Goal: Task Accomplishment & Management: Manage account settings

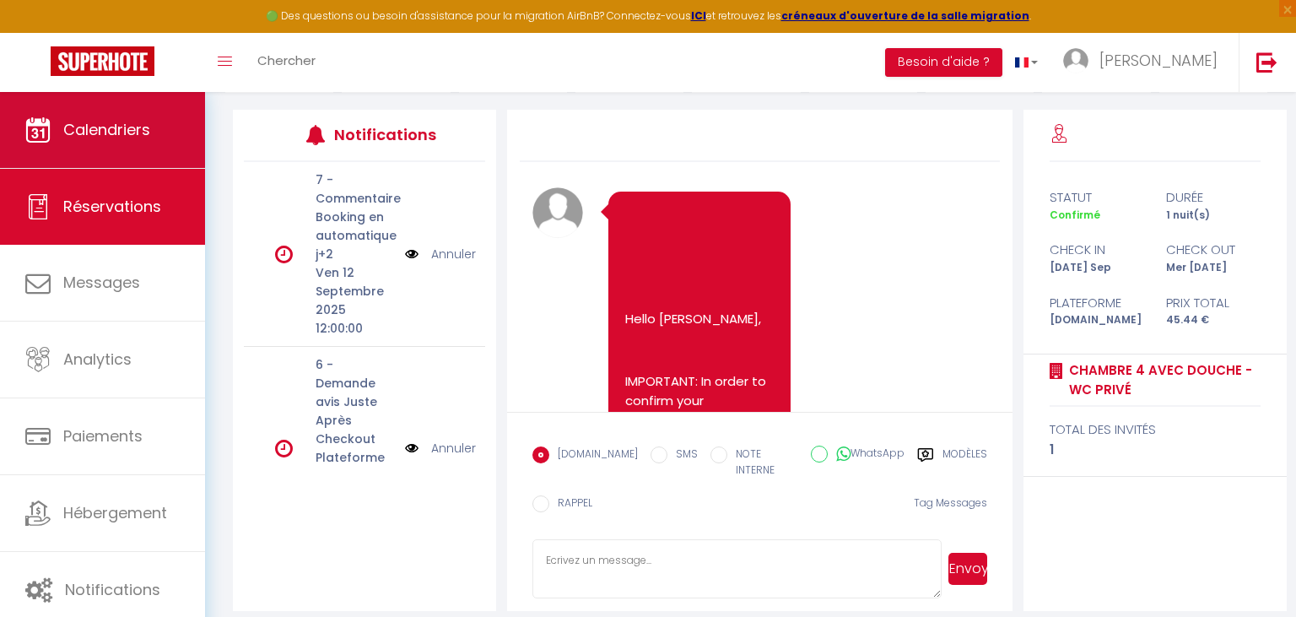
scroll to position [8470, 0]
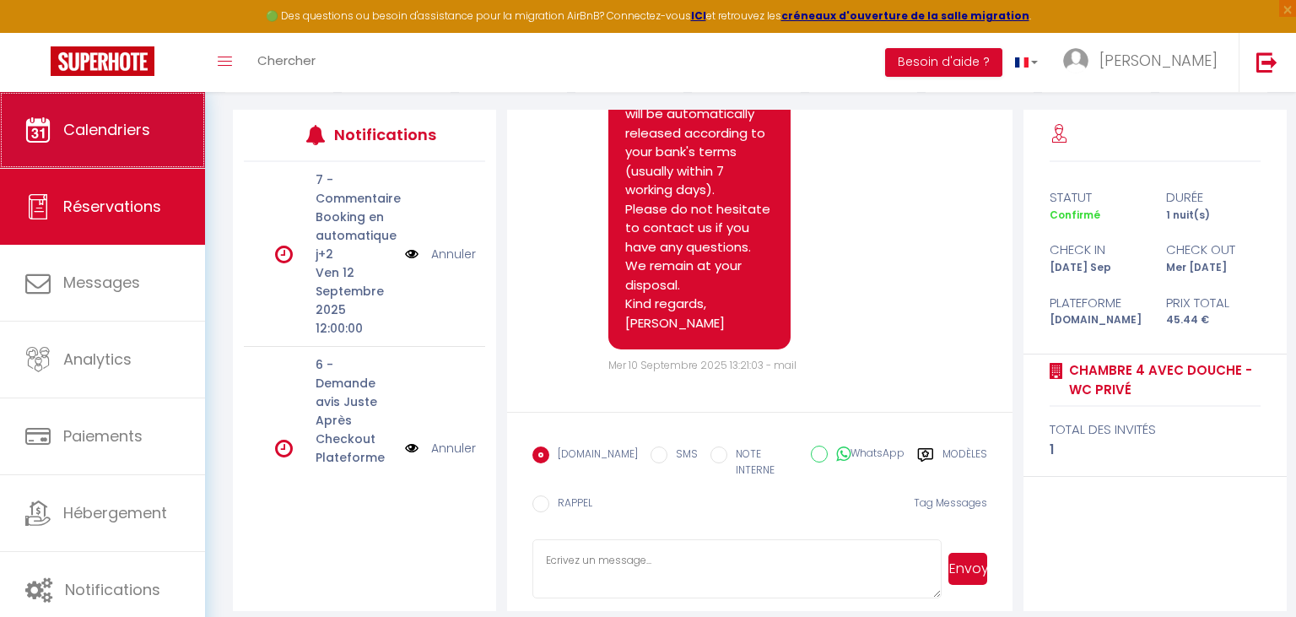
click at [112, 130] on span "Calendriers" at bounding box center [106, 129] width 87 height 21
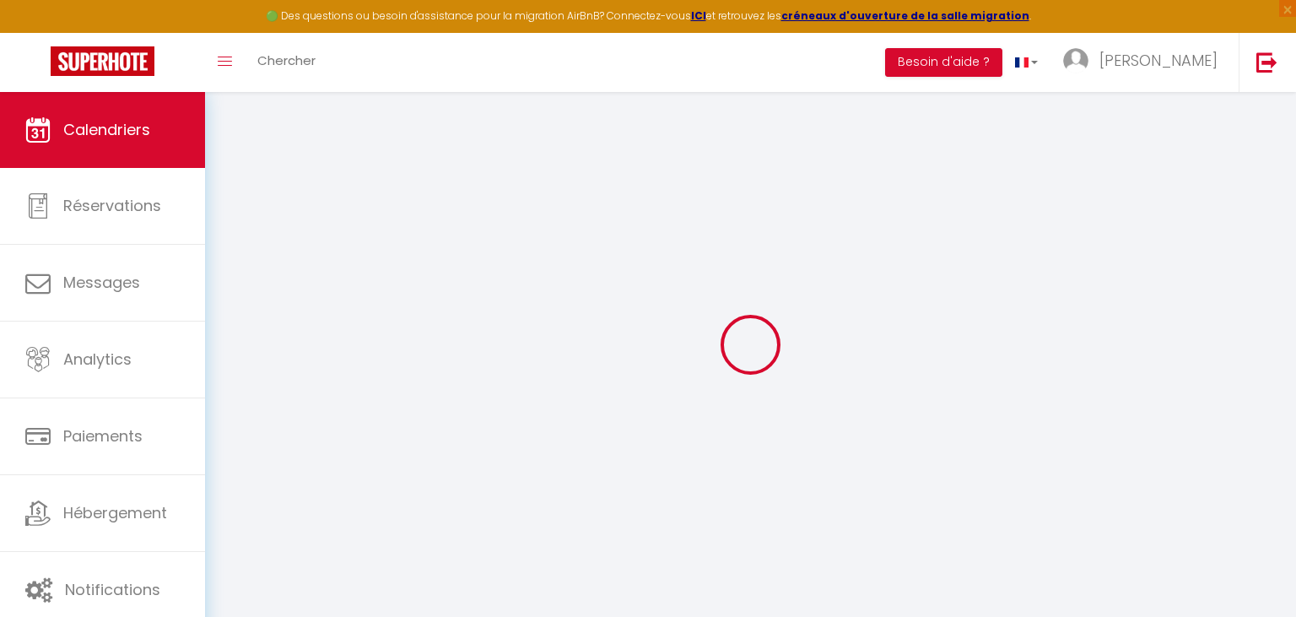
select select
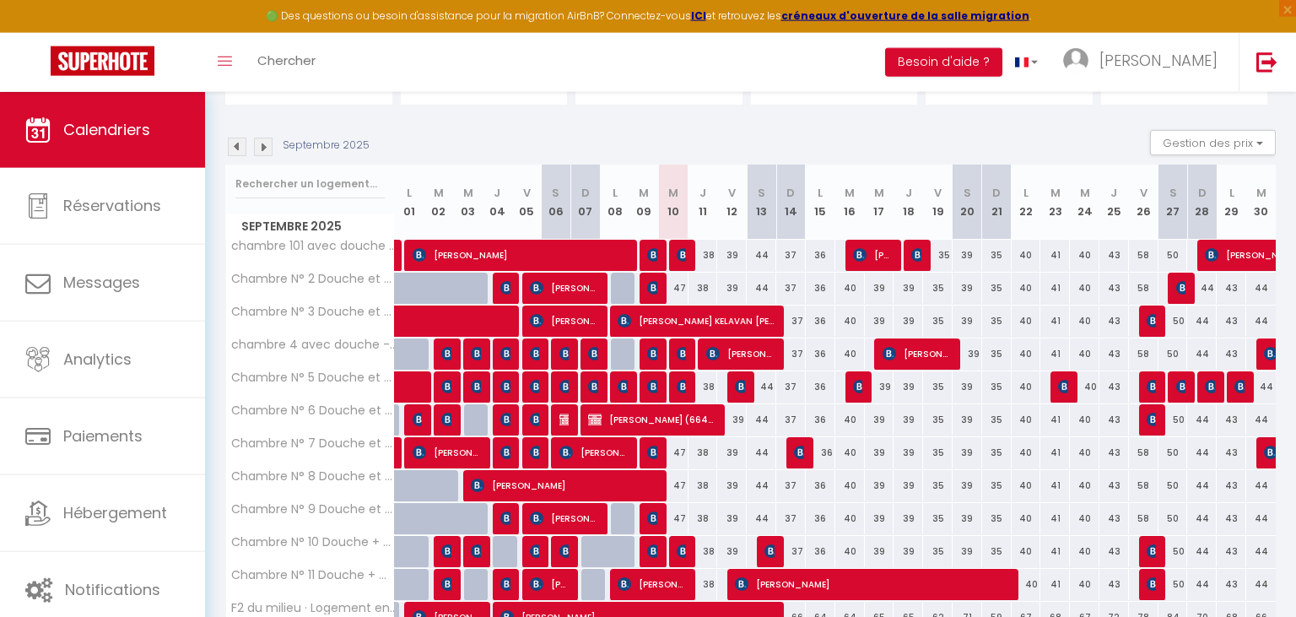
scroll to position [178, 0]
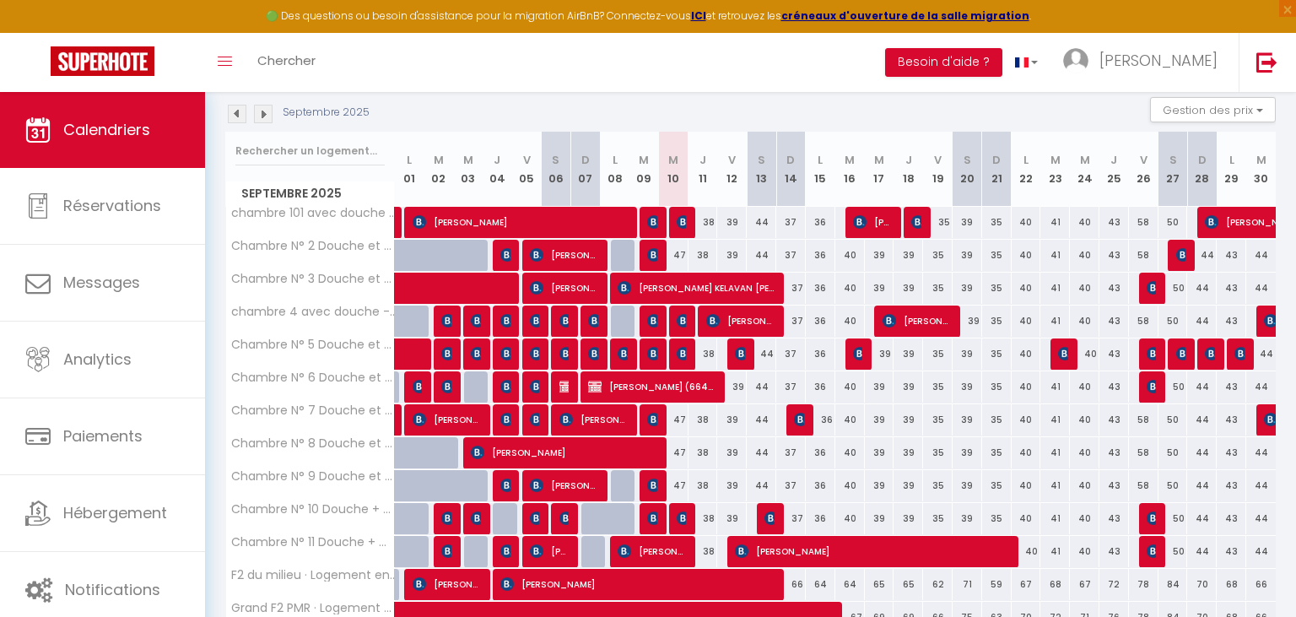
click at [683, 516] on img at bounding box center [684, 518] width 14 height 14
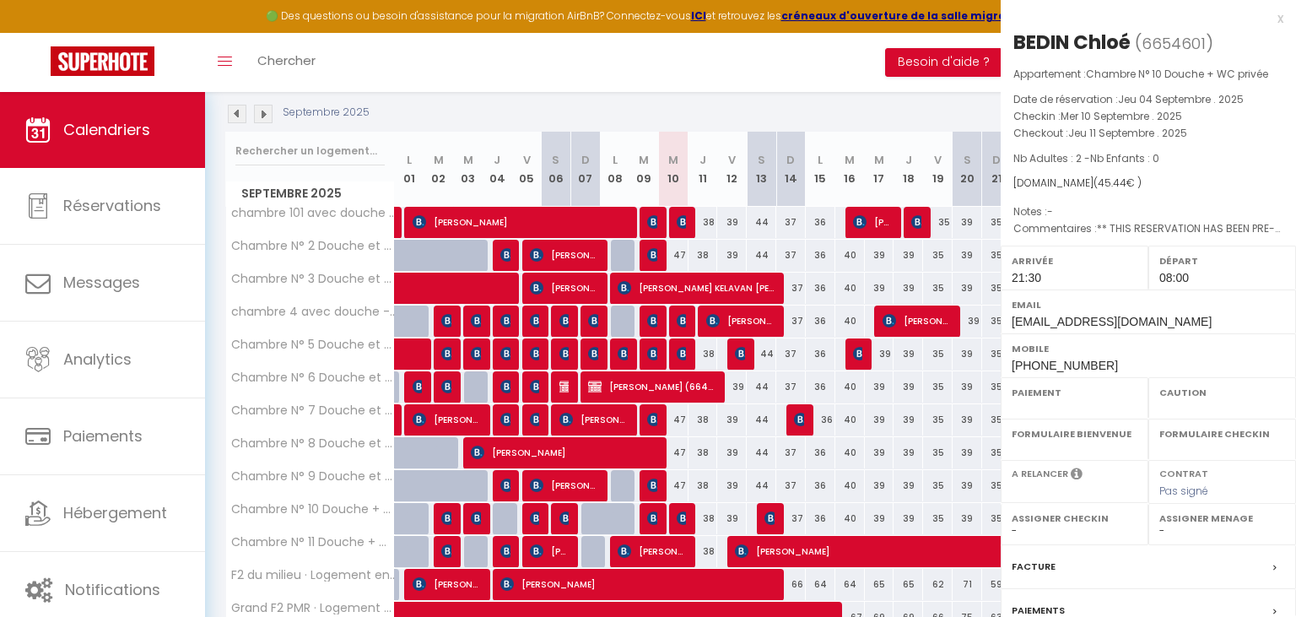
select select "OK"
select select "KO"
select select "1"
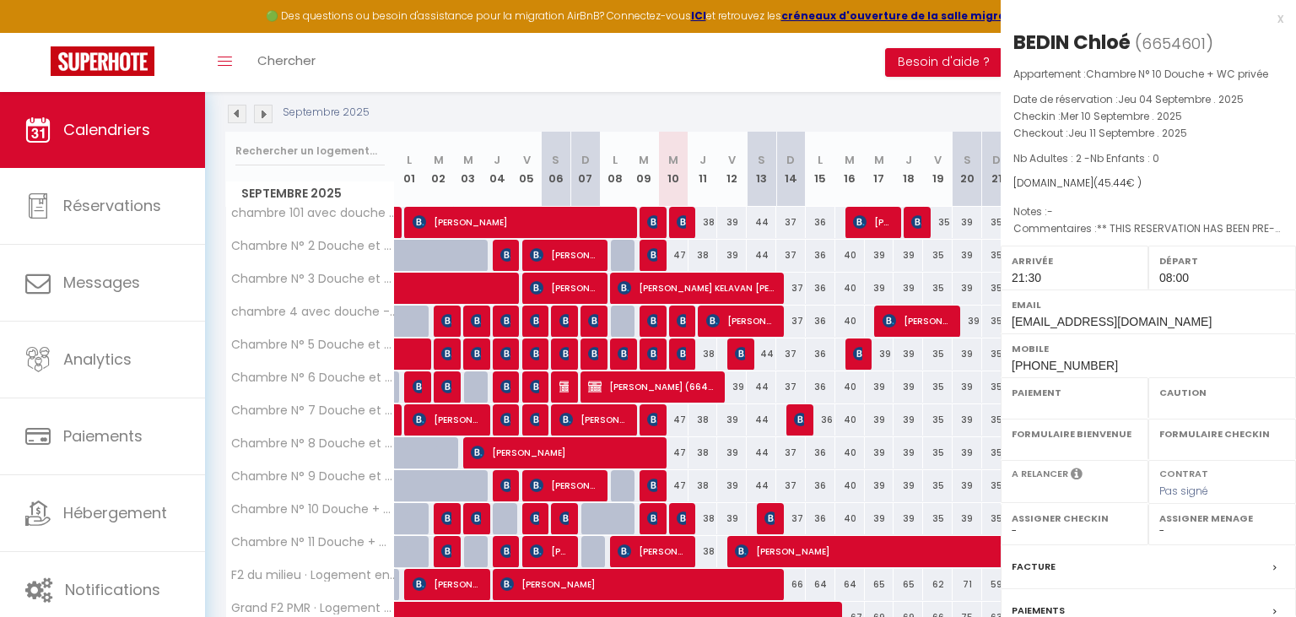
select select
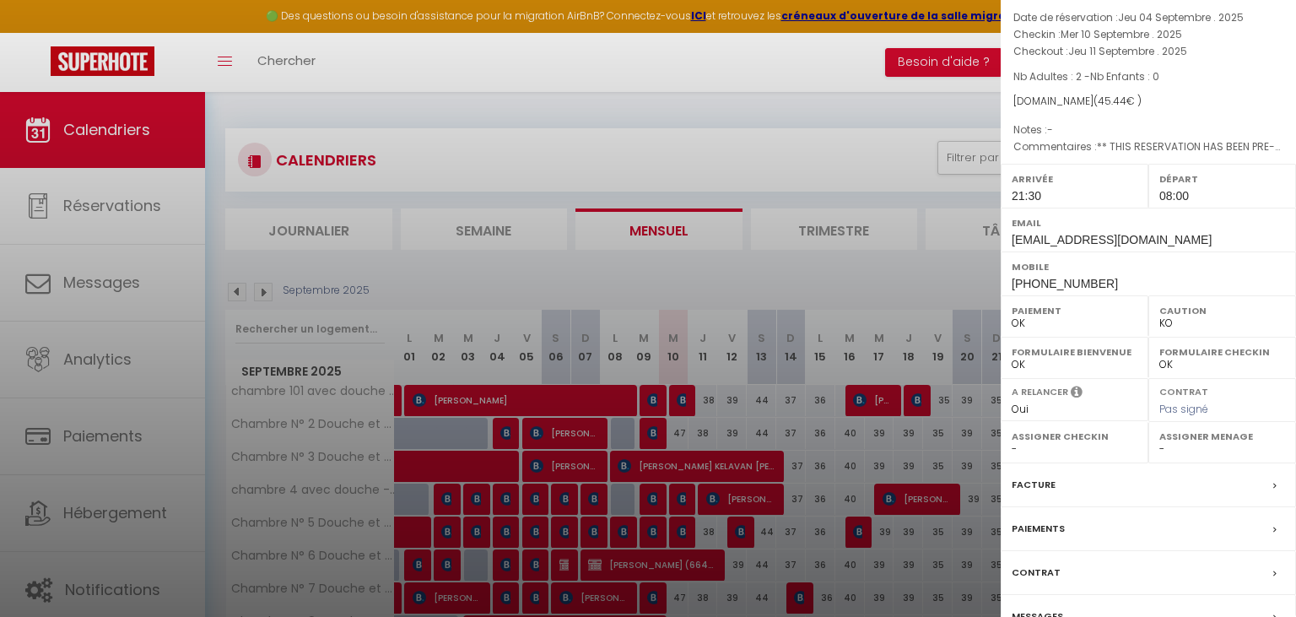
scroll to position [0, 0]
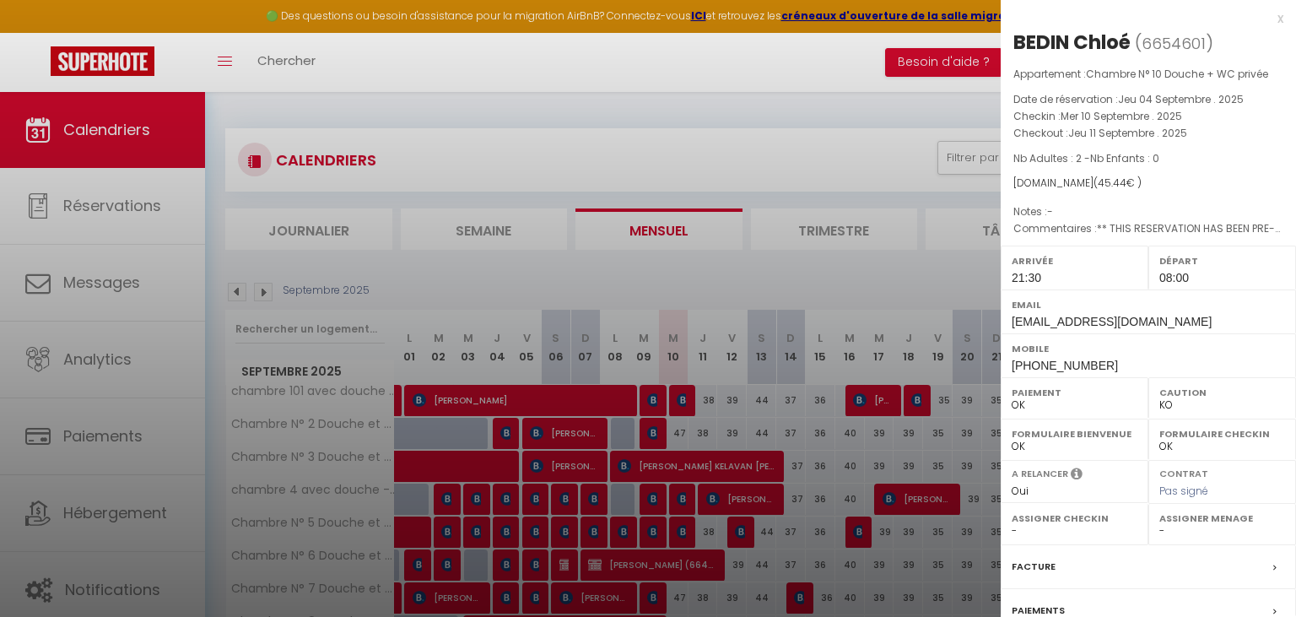
click at [1281, 19] on div "x" at bounding box center [1142, 18] width 283 height 20
